Goal: Find specific page/section: Find specific page/section

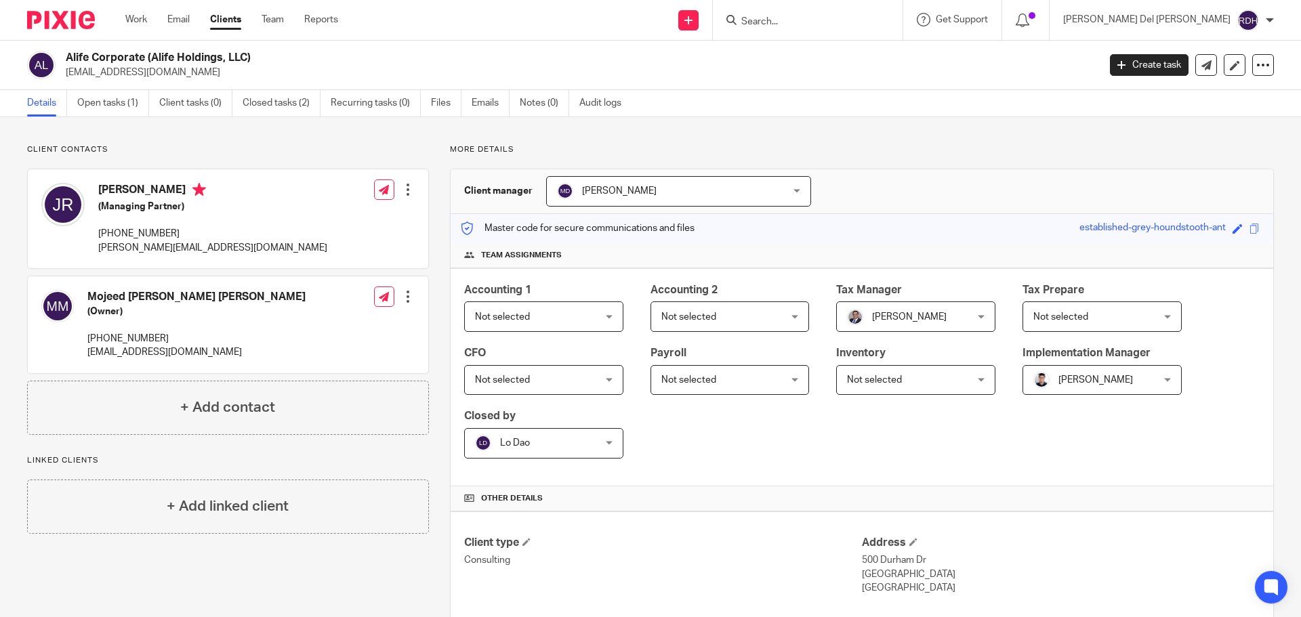
click at [867, 10] on div at bounding box center [808, 20] width 190 height 40
click at [862, 18] on input "Search" at bounding box center [801, 22] width 122 height 12
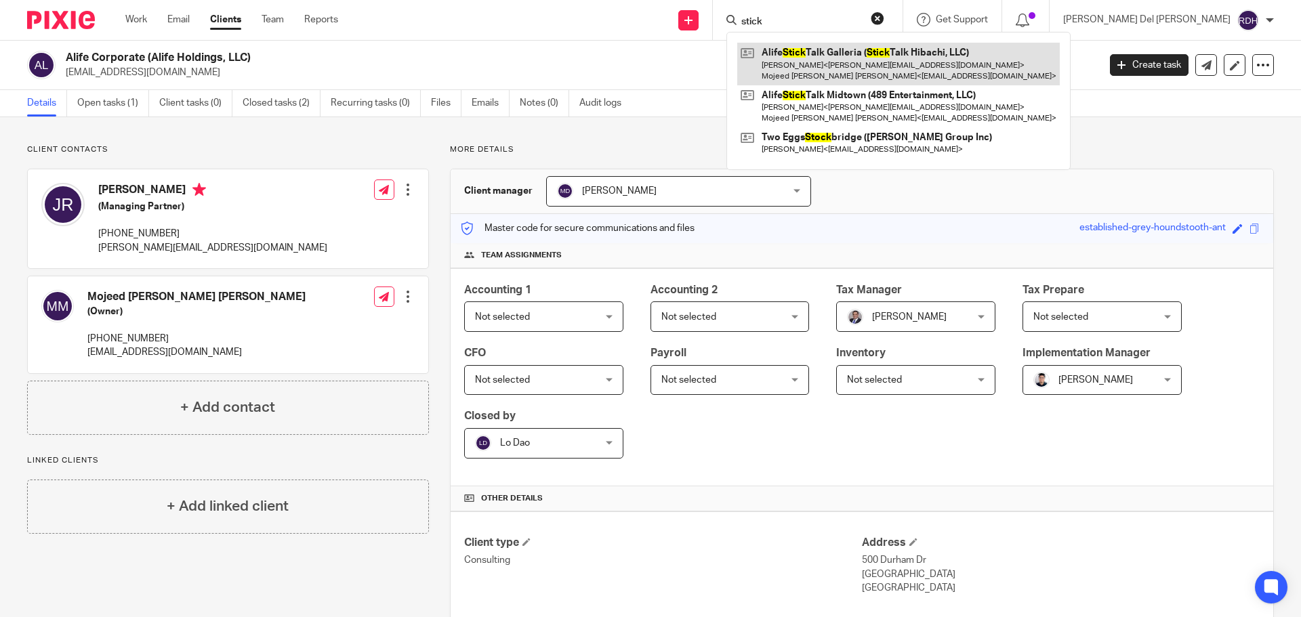
type input "stick"
click at [919, 56] on link at bounding box center [898, 64] width 322 height 42
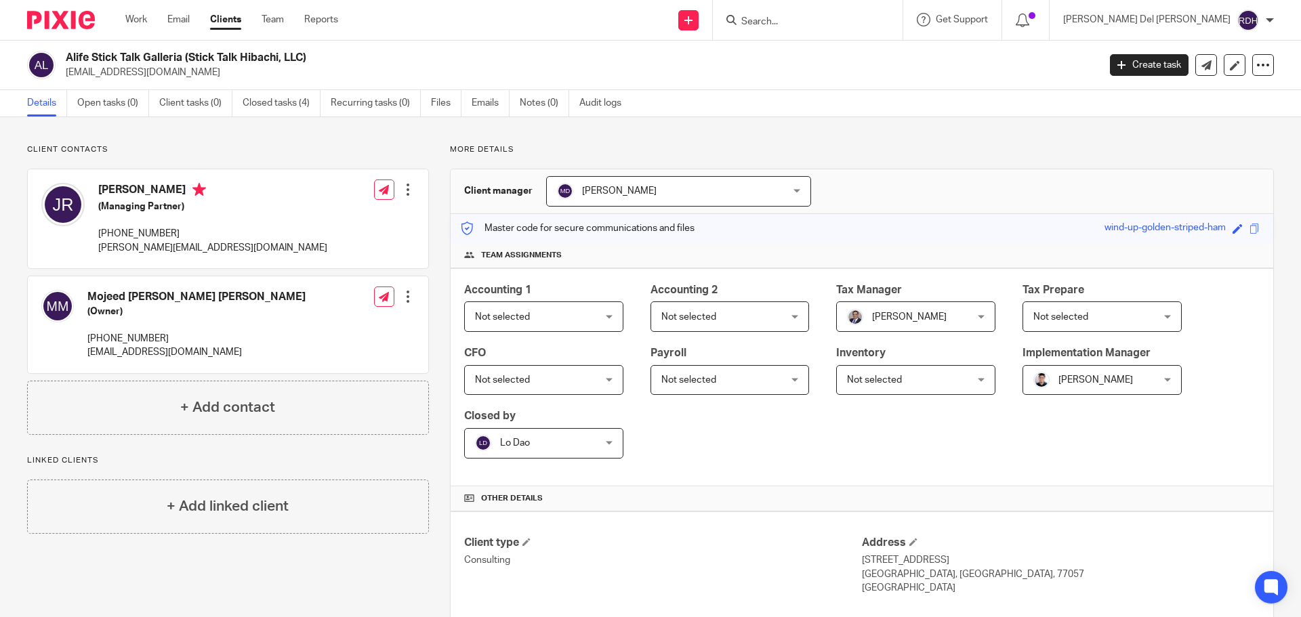
click at [856, 22] on input "Search" at bounding box center [801, 22] width 122 height 12
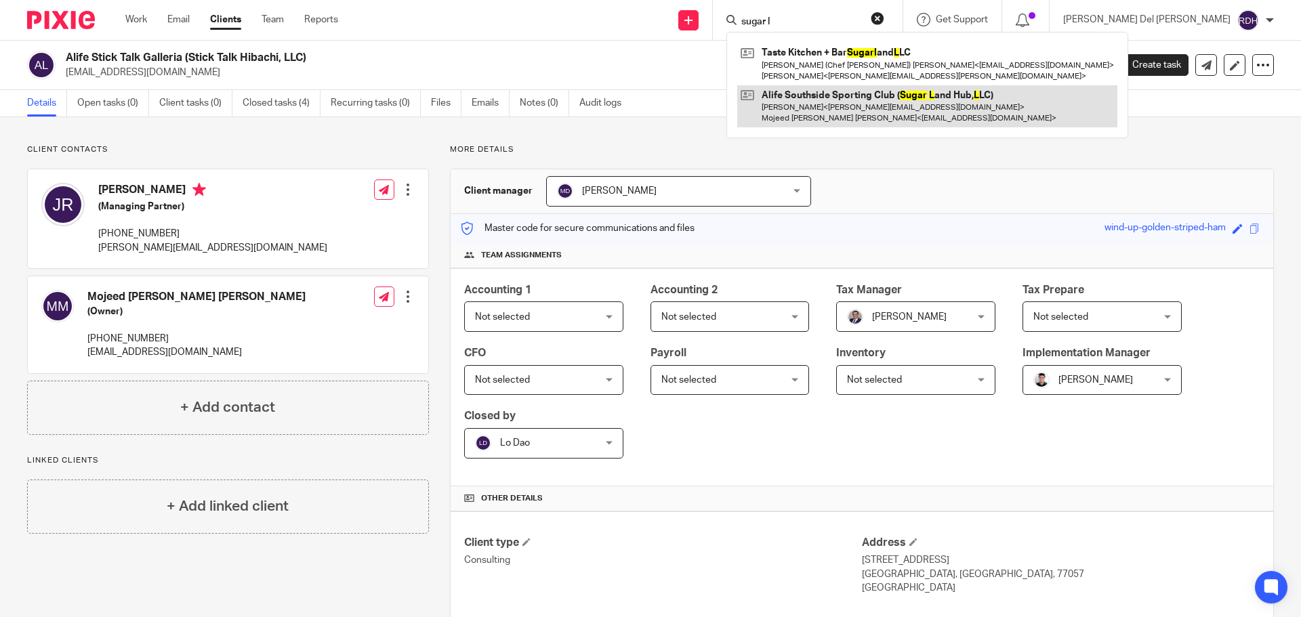
type input "sugar l"
click at [955, 108] on link at bounding box center [927, 106] width 380 height 42
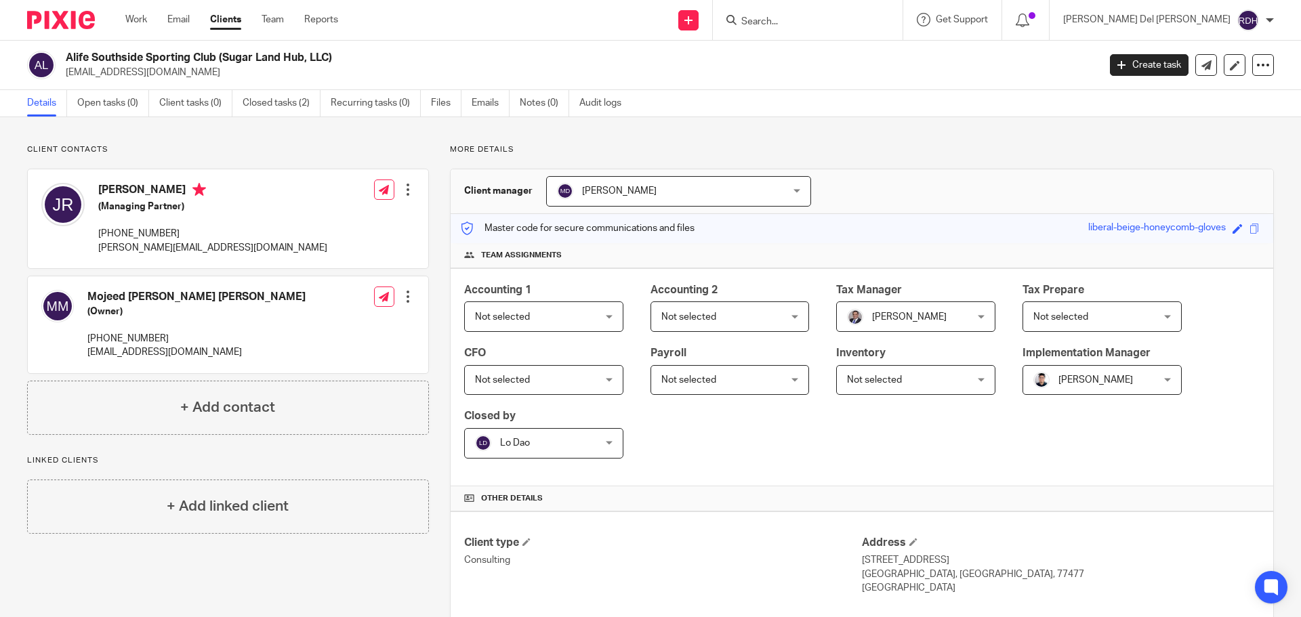
scroll to position [224, 0]
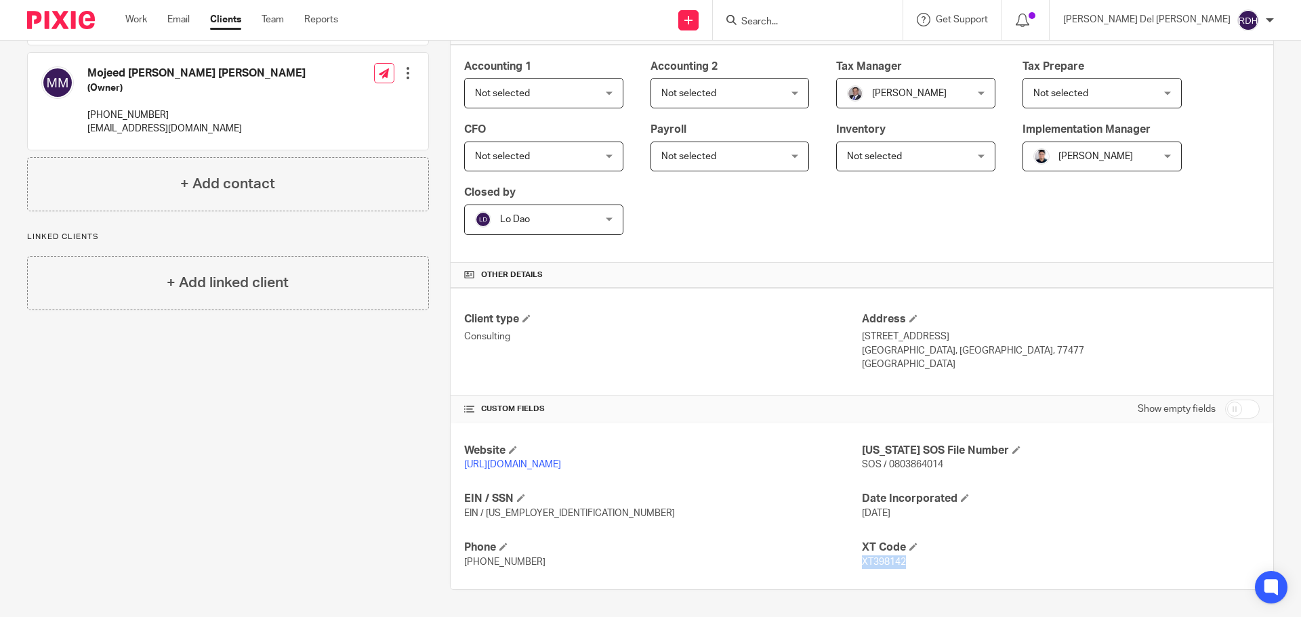
drag, startPoint x: 855, startPoint y: 564, endPoint x: 899, endPoint y: 563, distance: 44.0
click at [899, 563] on span "XT398142" at bounding box center [884, 561] width 44 height 9
copy span "XT398142"
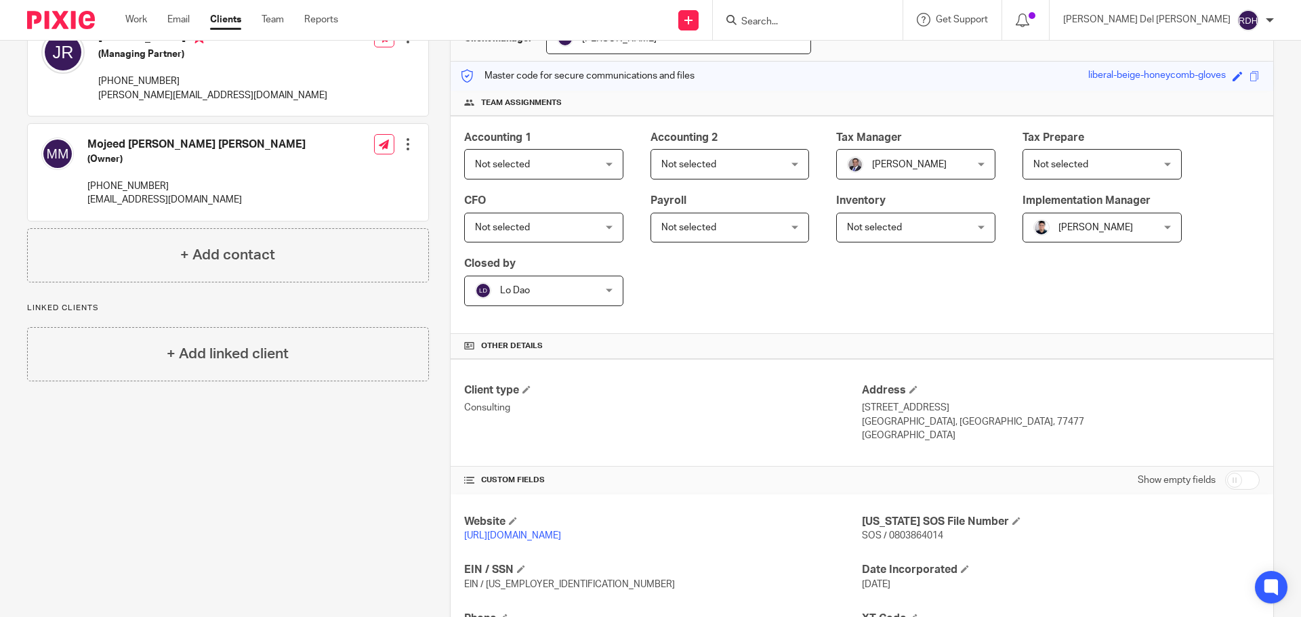
scroll to position [0, 0]
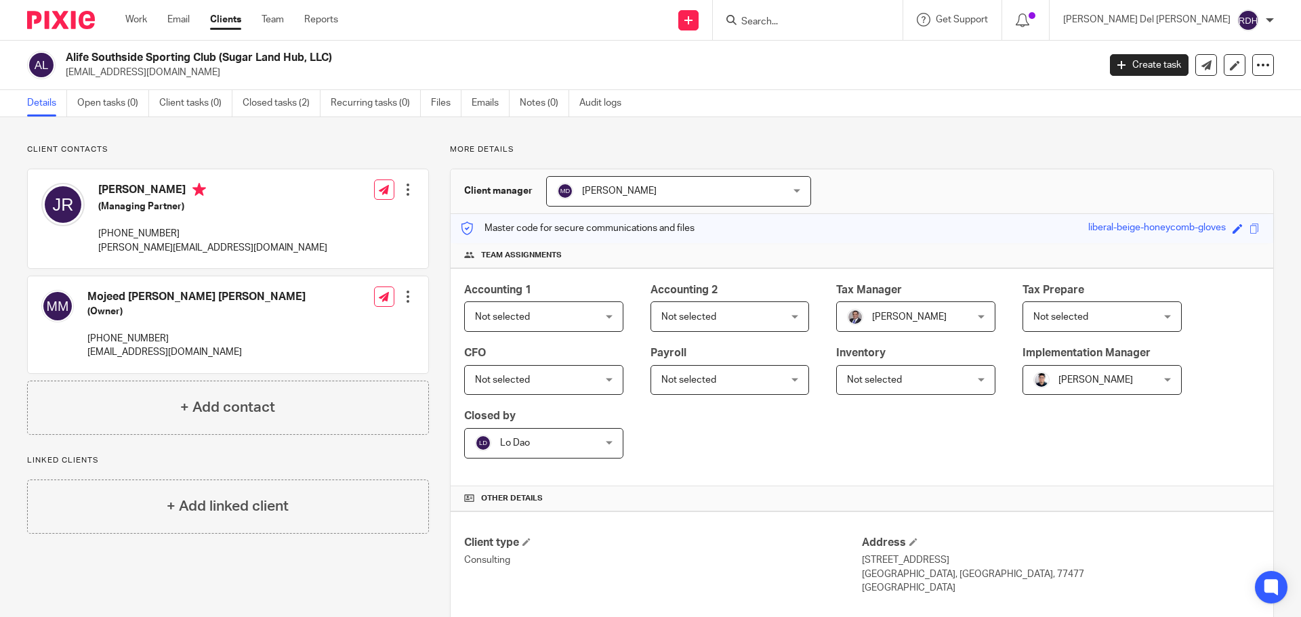
click at [862, 26] on input "Search" at bounding box center [801, 22] width 122 height 12
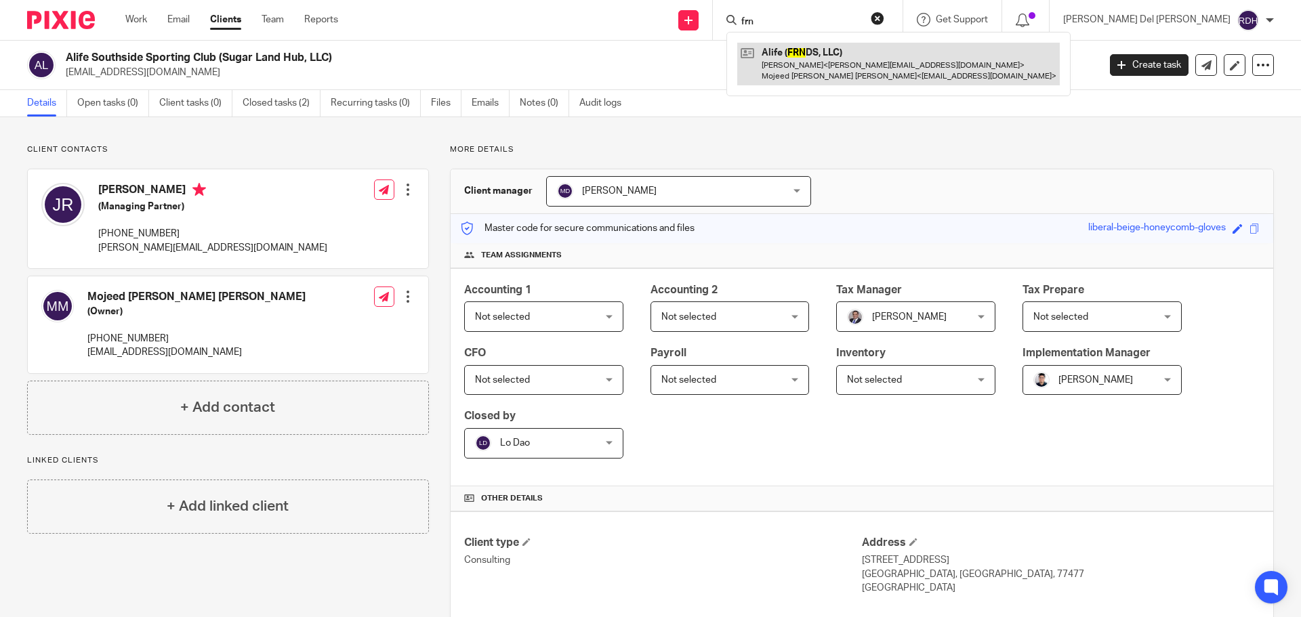
type input "frn"
click at [914, 58] on link at bounding box center [898, 64] width 322 height 42
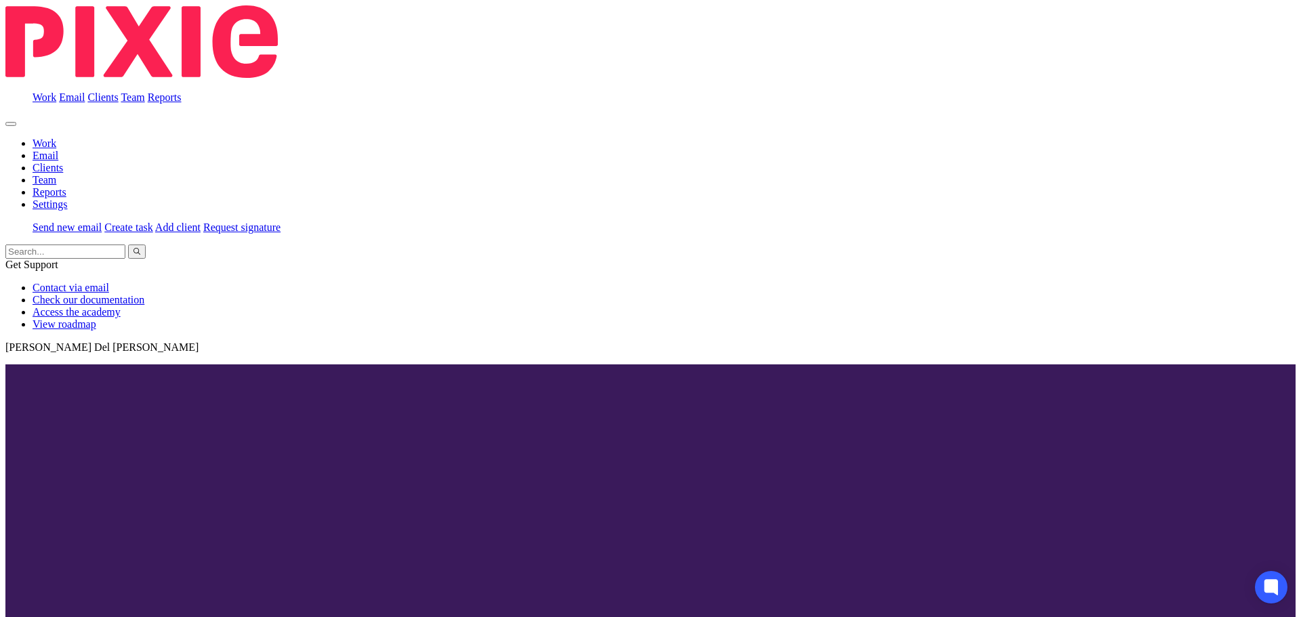
scroll to position [224, 0]
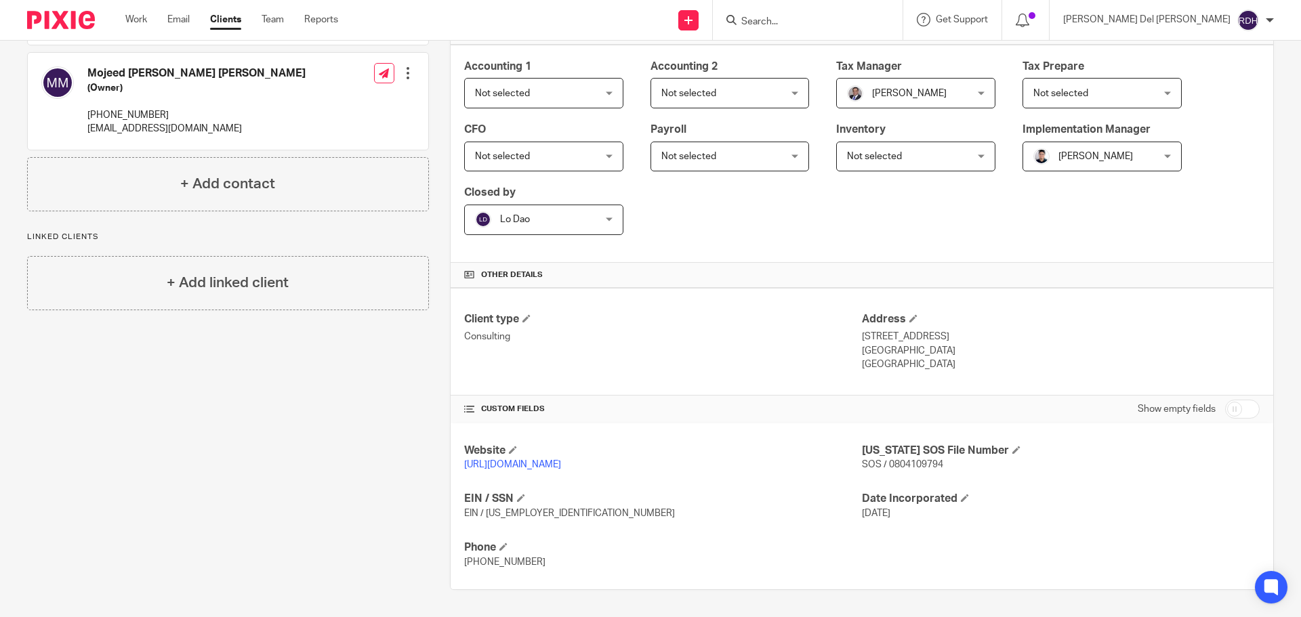
drag, startPoint x: 886, startPoint y: 12, endPoint x: 879, endPoint y: 5, distance: 10.5
click at [884, 12] on form at bounding box center [812, 20] width 144 height 17
click at [864, 31] on div at bounding box center [808, 20] width 190 height 40
click at [858, 19] on input "Search" at bounding box center [801, 22] width 122 height 12
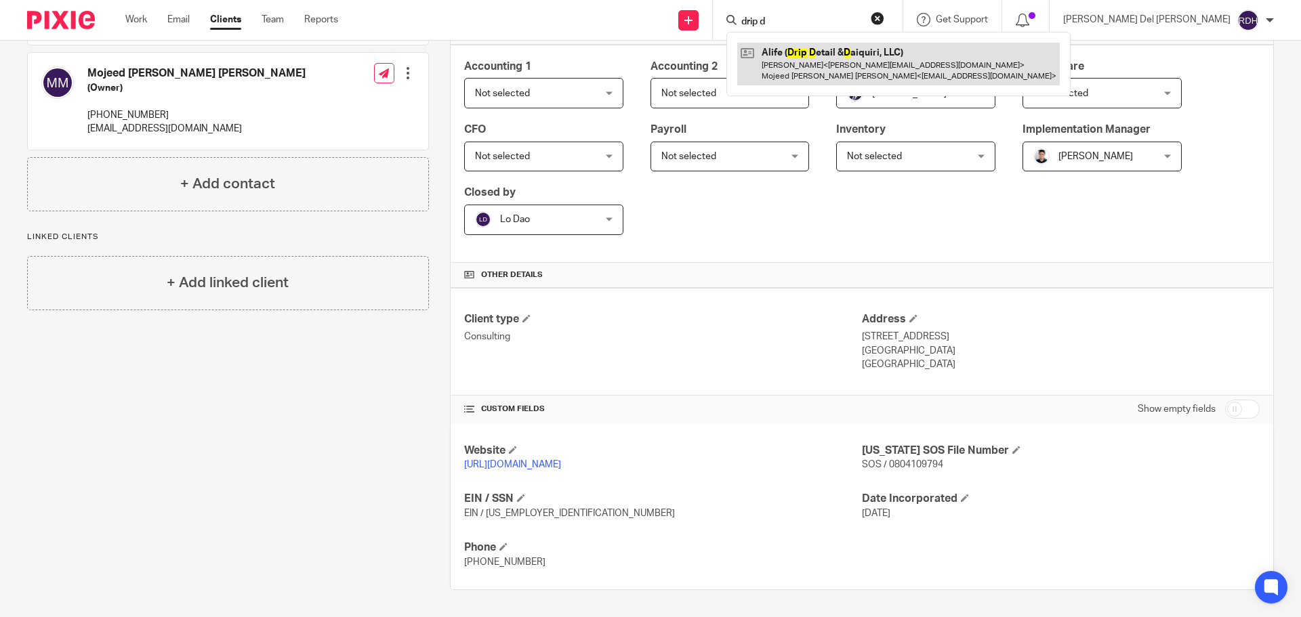
type input "drip d"
click at [885, 66] on link at bounding box center [898, 64] width 322 height 42
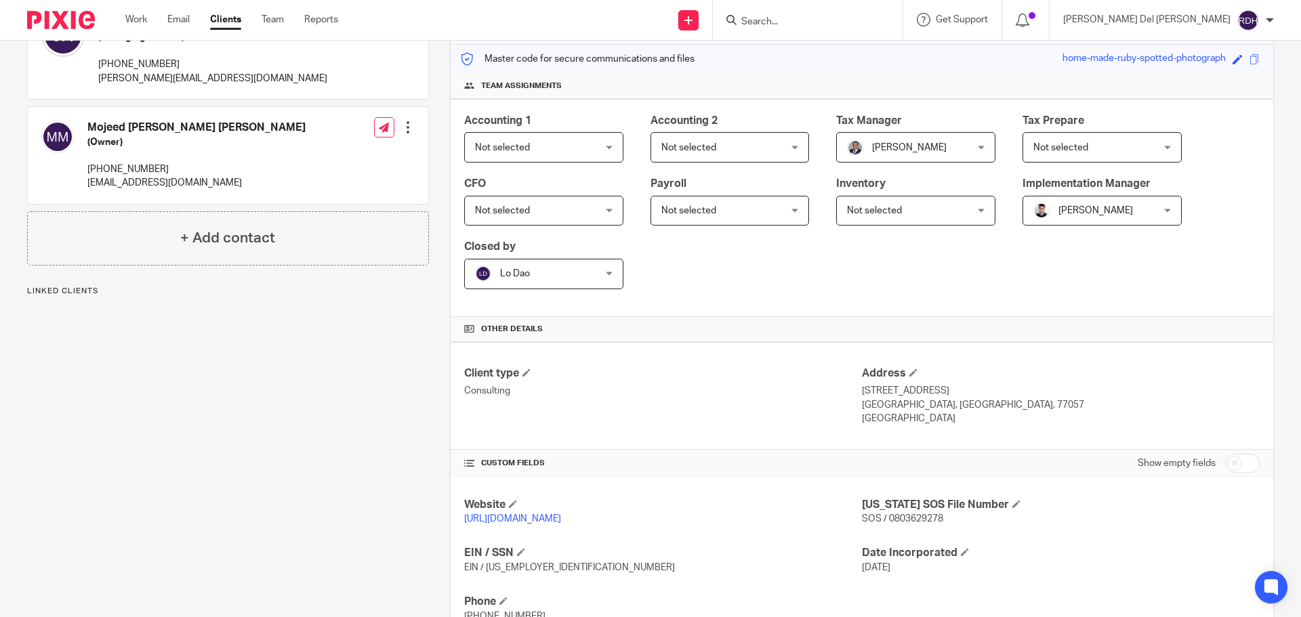
scroll to position [224, 0]
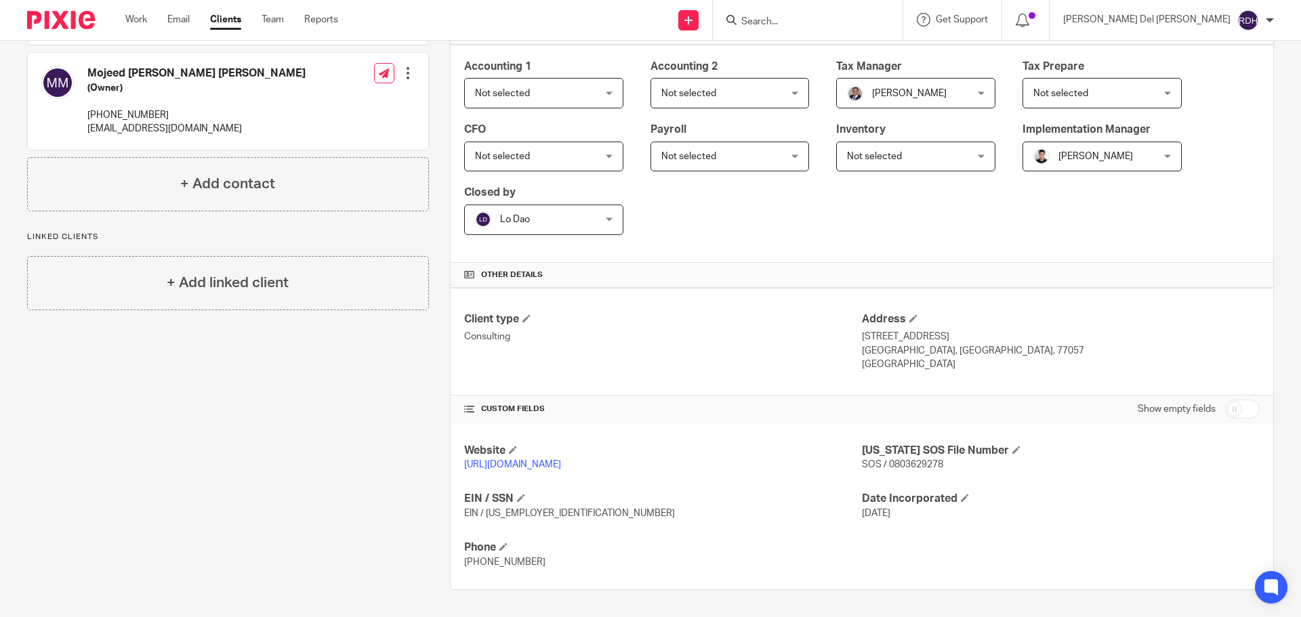
click at [861, 15] on form at bounding box center [812, 20] width 144 height 17
click at [862, 23] on input "Search" at bounding box center [801, 22] width 122 height 12
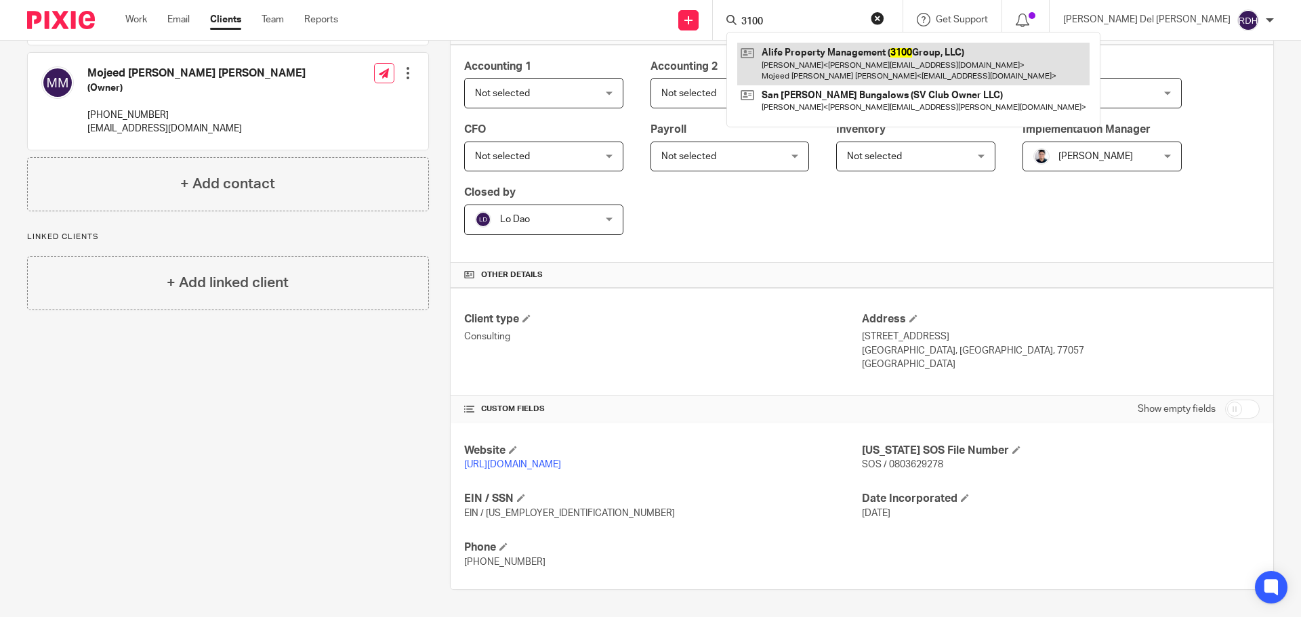
type input "3100"
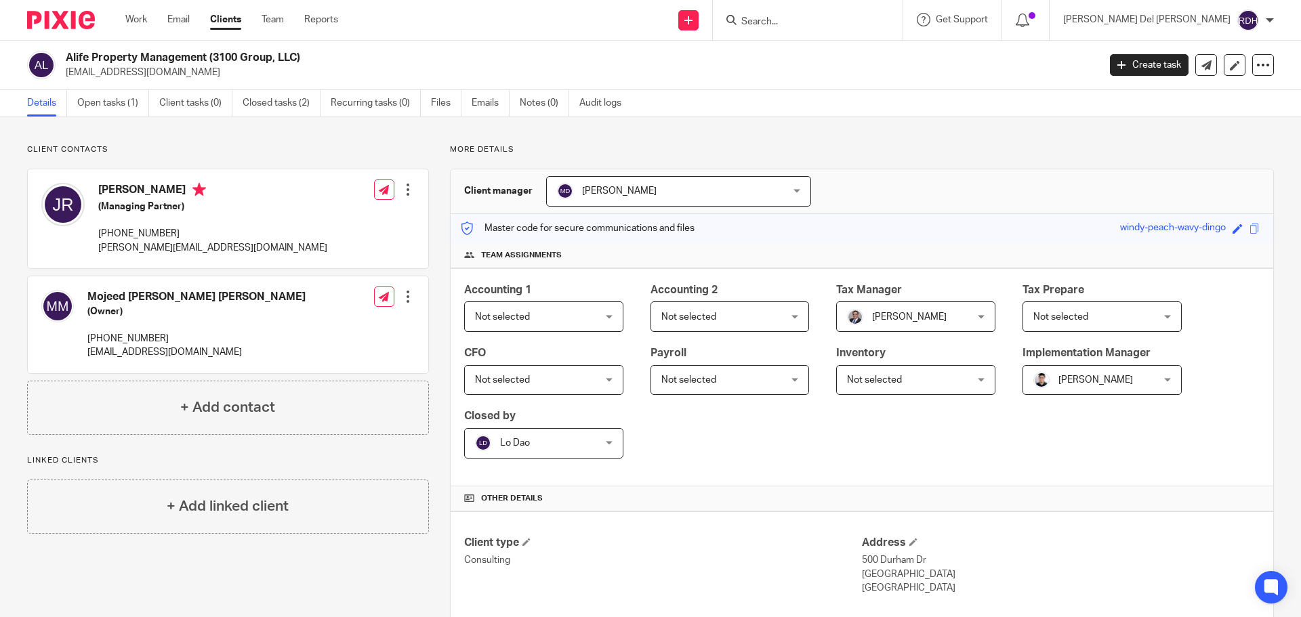
click at [819, 7] on div at bounding box center [808, 20] width 190 height 40
click at [853, 17] on input "Search" at bounding box center [801, 22] width 122 height 12
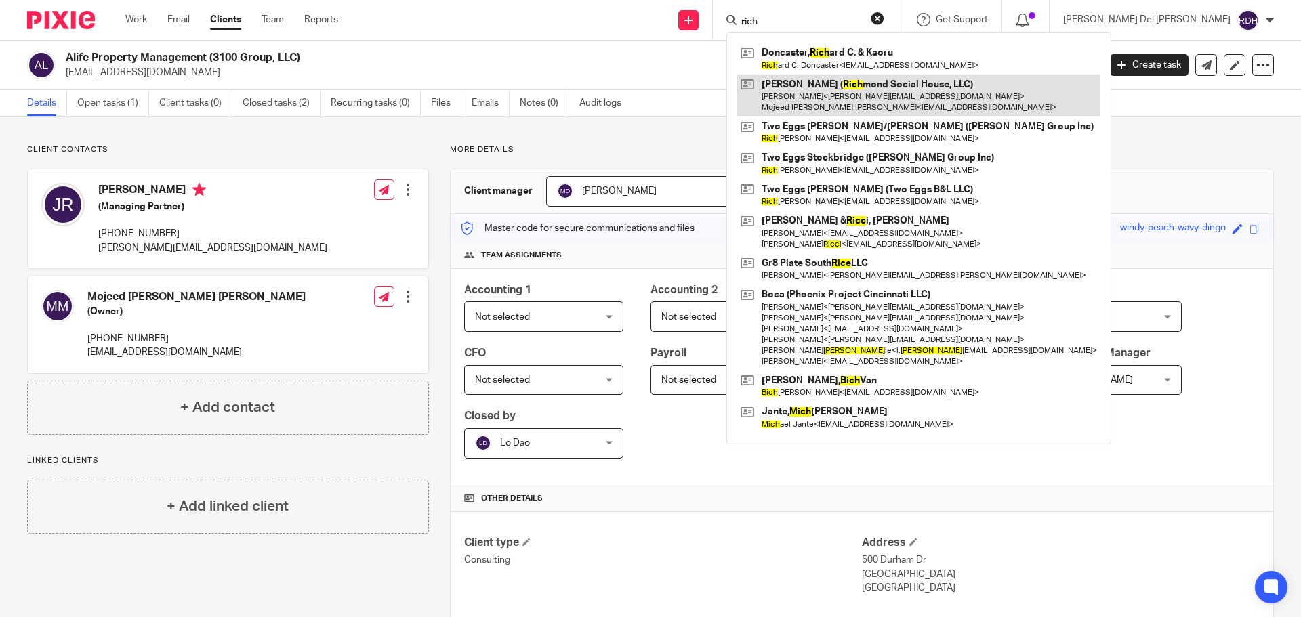
type input "rich"
click at [1013, 92] on link at bounding box center [918, 96] width 363 height 42
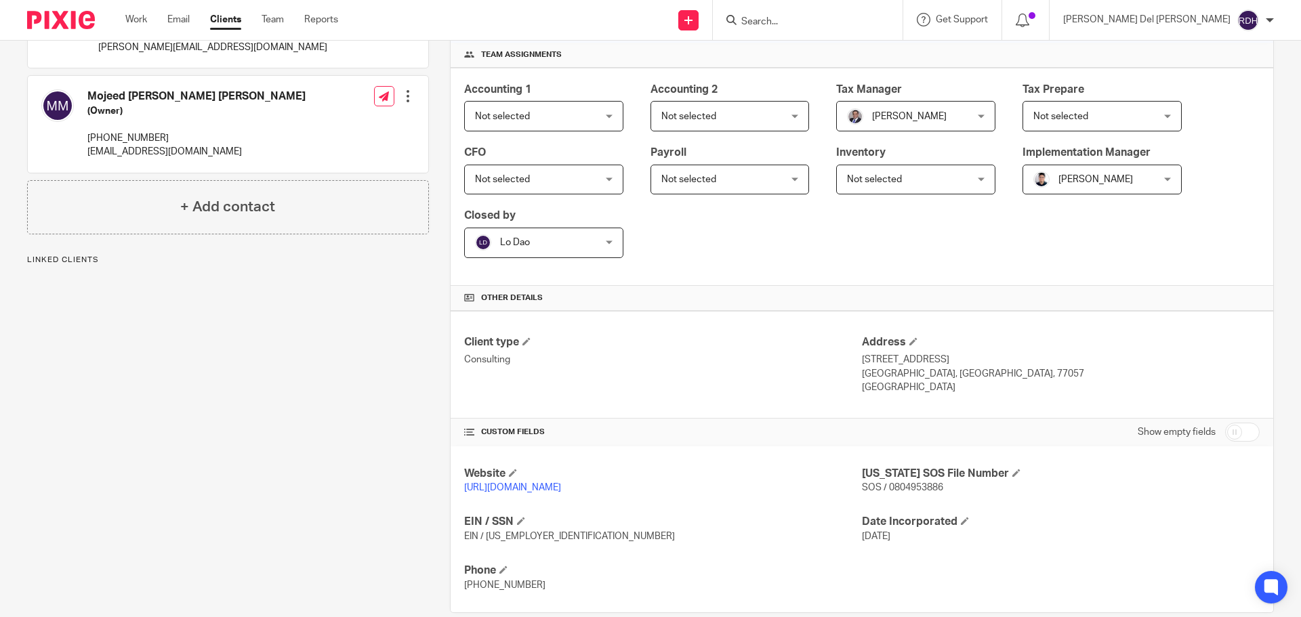
scroll to position [224, 0]
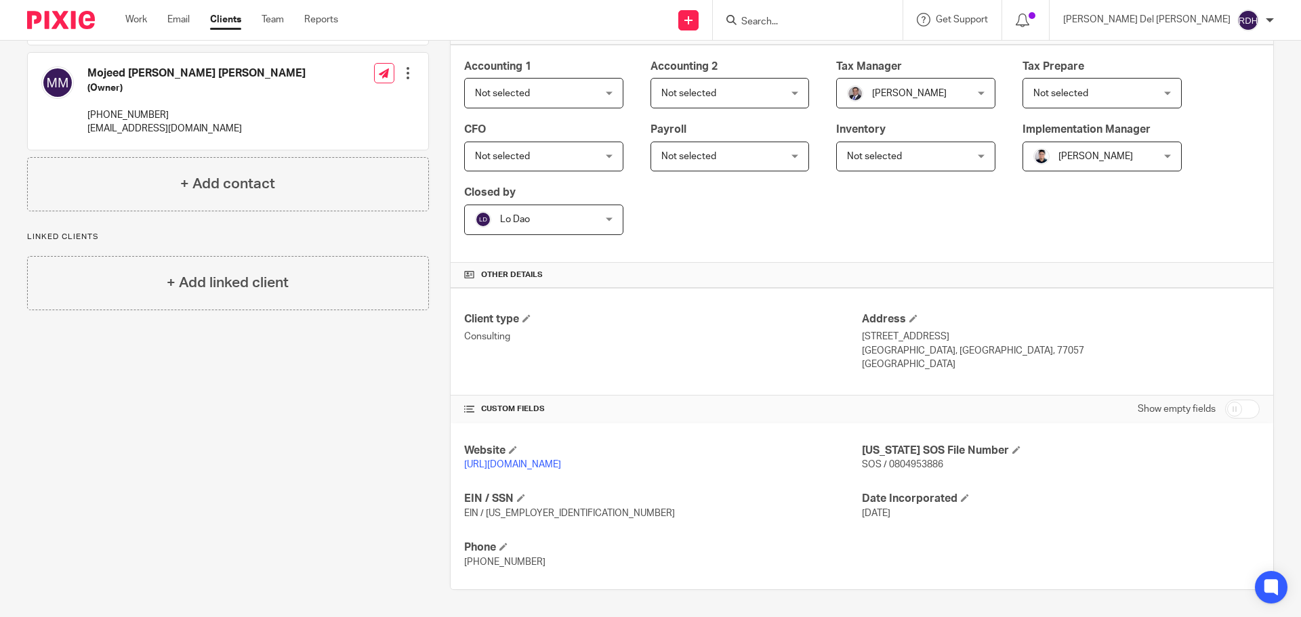
click at [862, 18] on input "Search" at bounding box center [801, 22] width 122 height 12
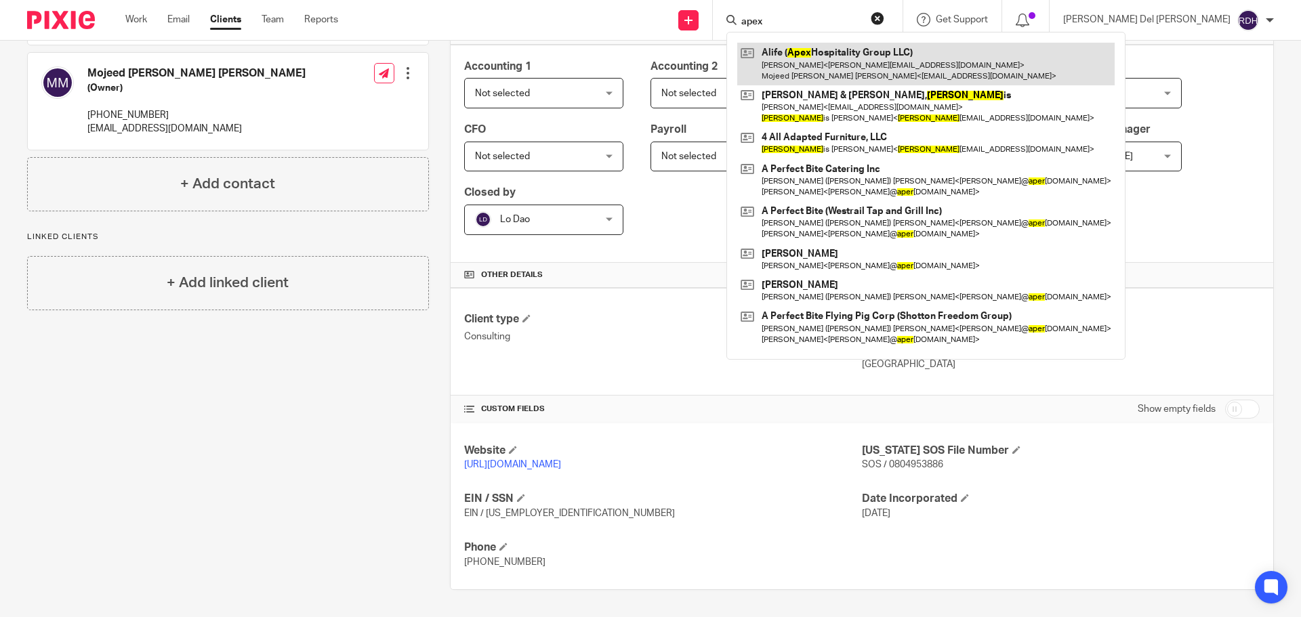
type input "apex"
click at [932, 64] on link at bounding box center [925, 64] width 377 height 42
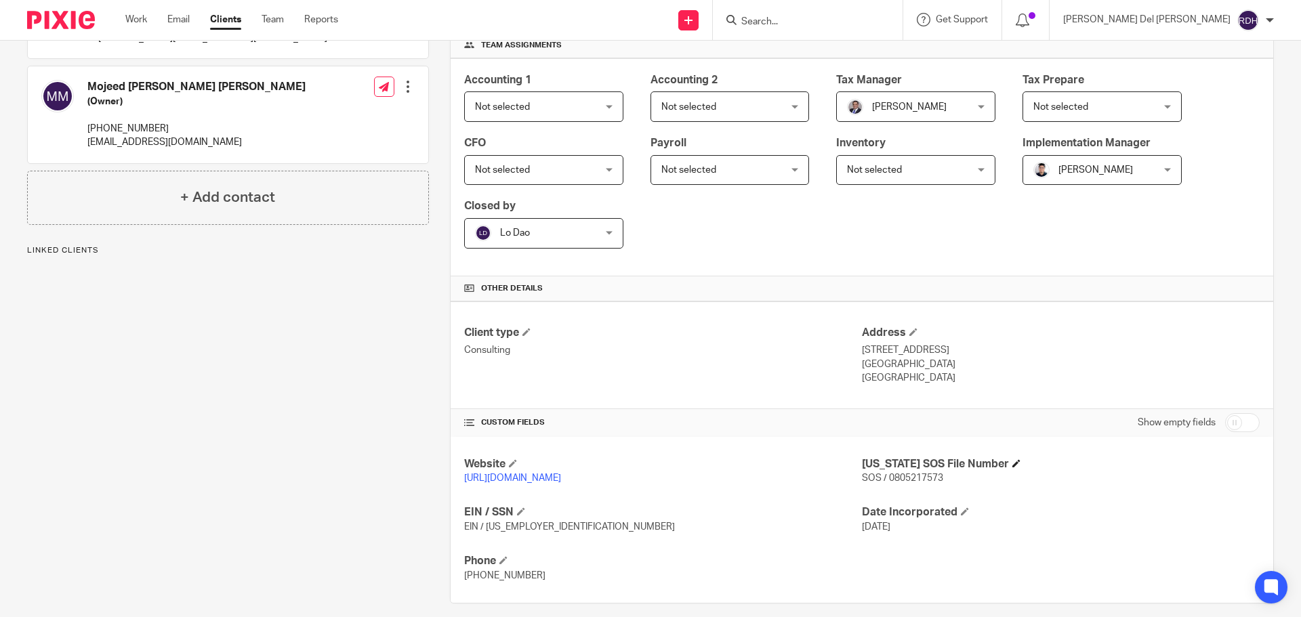
scroll to position [224, 0]
